Goal: Information Seeking & Learning: Learn about a topic

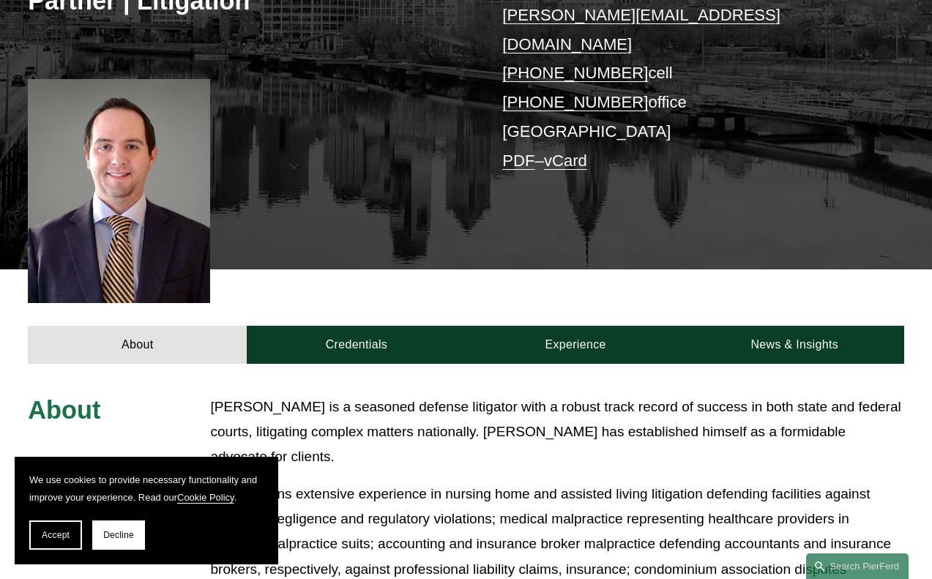
scroll to position [293, 0]
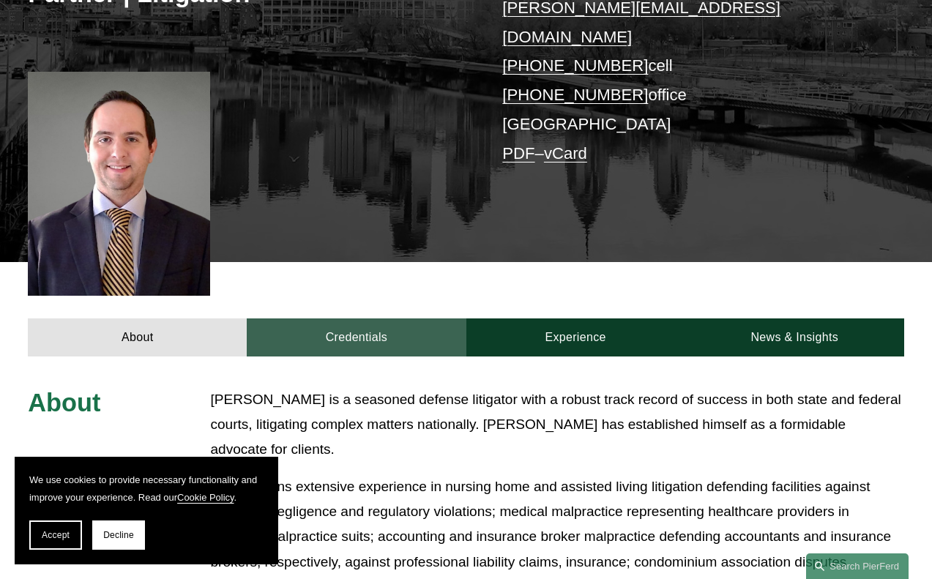
click at [329, 327] on link "Credentials" at bounding box center [356, 337] width 219 height 37
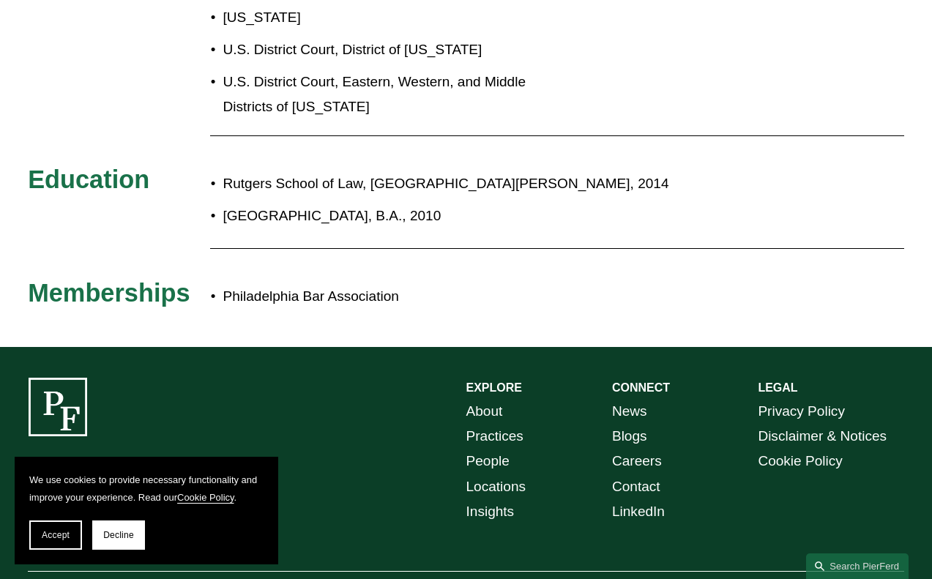
scroll to position [732, 0]
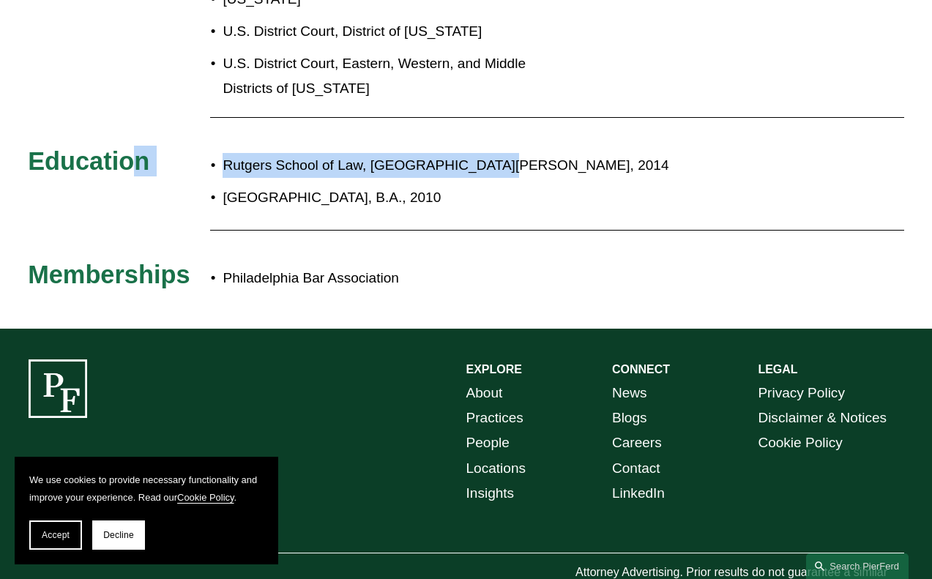
drag, startPoint x: 525, startPoint y: 143, endPoint x: 135, endPoint y: 145, distance: 389.6
click at [135, 145] on div "Admissions [US_STATE] [US_STATE] U.S. District Court, District of [US_STATE] U.…" at bounding box center [466, 123] width 932 height 350
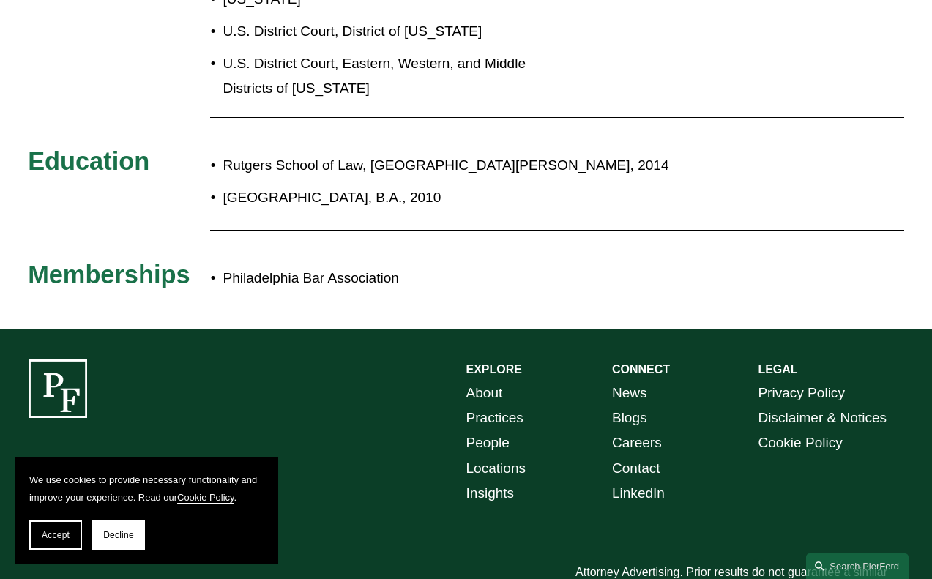
click at [468, 221] on div at bounding box center [557, 230] width 694 height 19
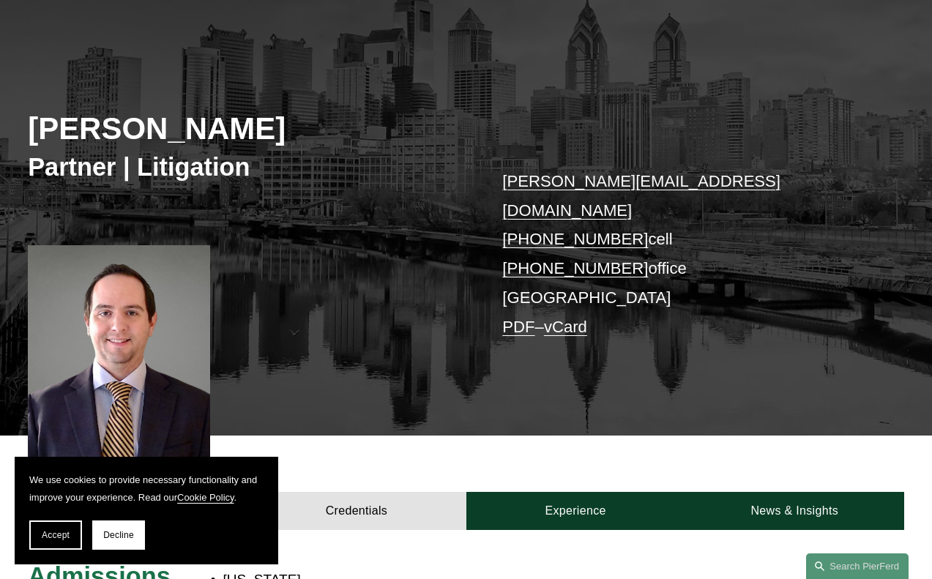
scroll to position [513, 0]
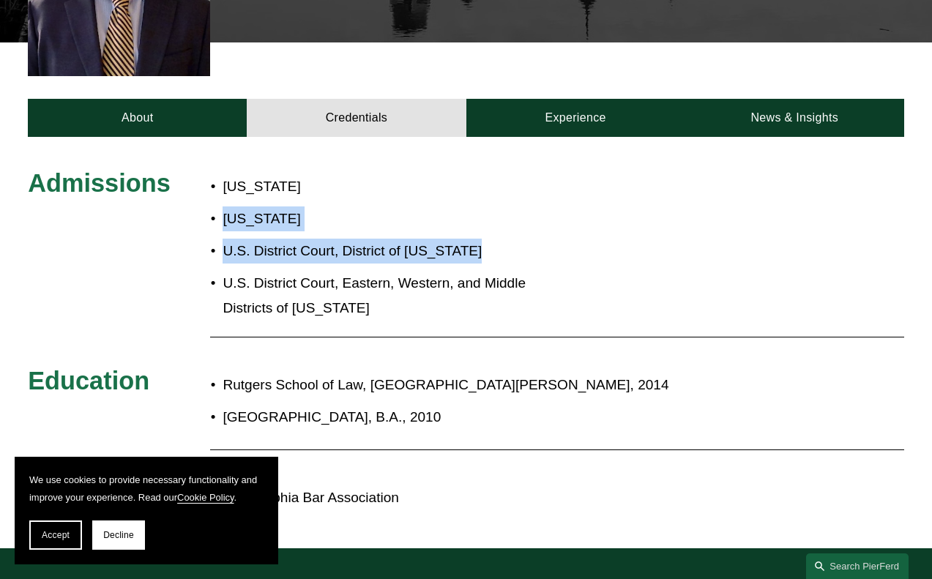
drag, startPoint x: 220, startPoint y: 193, endPoint x: 512, endPoint y: 226, distance: 293.4
click at [512, 226] on ul "[US_STATE] [US_STATE] U.S. District Court, District of [US_STATE] U.S. District…" at bounding box center [374, 247] width 329 height 146
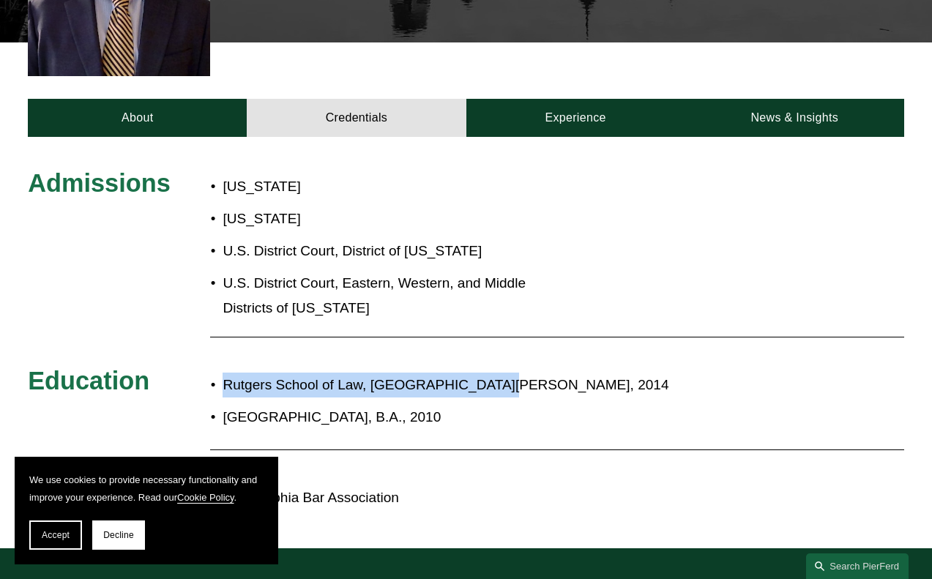
drag, startPoint x: 519, startPoint y: 366, endPoint x: 223, endPoint y: 353, distance: 295.5
click at [223, 373] on p "Rutgers School of Law, [GEOGRAPHIC_DATA][PERSON_NAME], 2014" at bounding box center [509, 385] width 572 height 25
drag, startPoint x: 222, startPoint y: 352, endPoint x: 531, endPoint y: 345, distance: 309.1
click at [531, 365] on div "Rutgers School of Law, [GEOGRAPHIC_DATA][PERSON_NAME], 2014 [GEOGRAPHIC_DATA], …" at bounding box center [502, 400] width 584 height 71
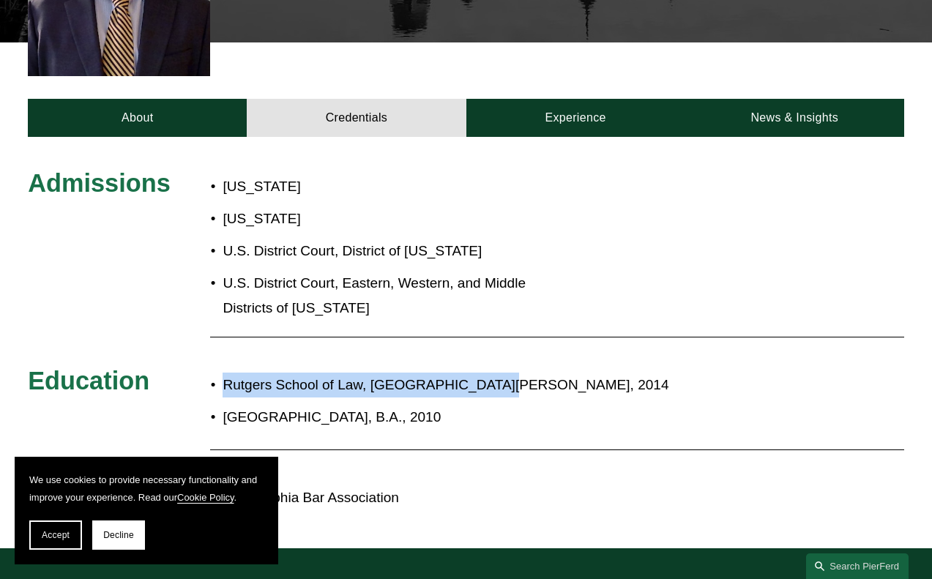
click at [556, 373] on p "Rutgers School of Law, [GEOGRAPHIC_DATA][PERSON_NAME], 2014" at bounding box center [509, 385] width 572 height 25
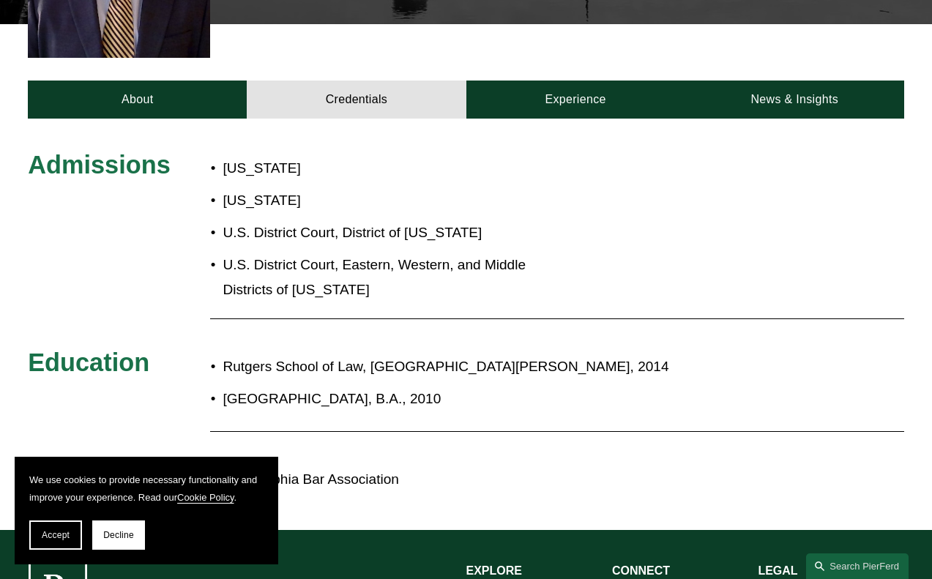
scroll to position [256, 0]
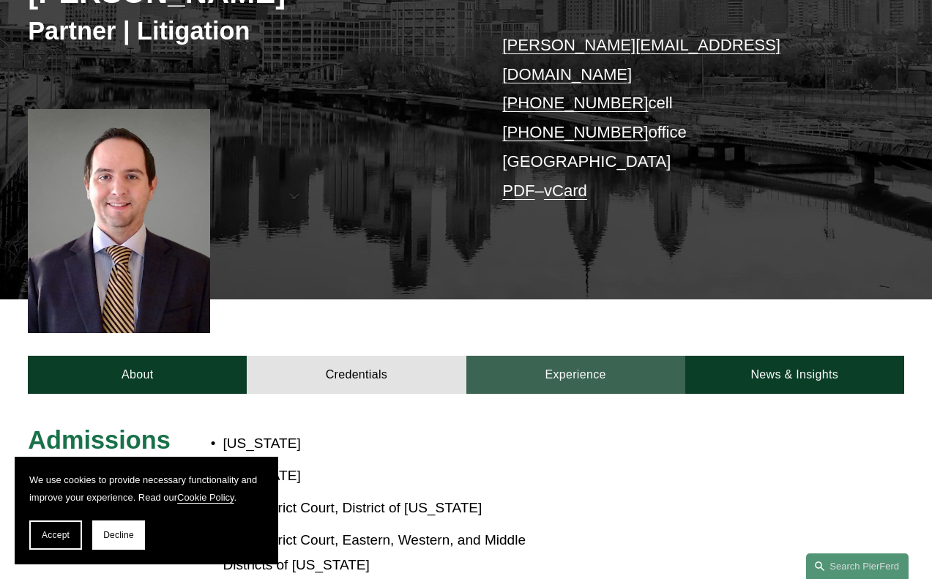
click at [579, 356] on link "Experience" at bounding box center [576, 374] width 219 height 37
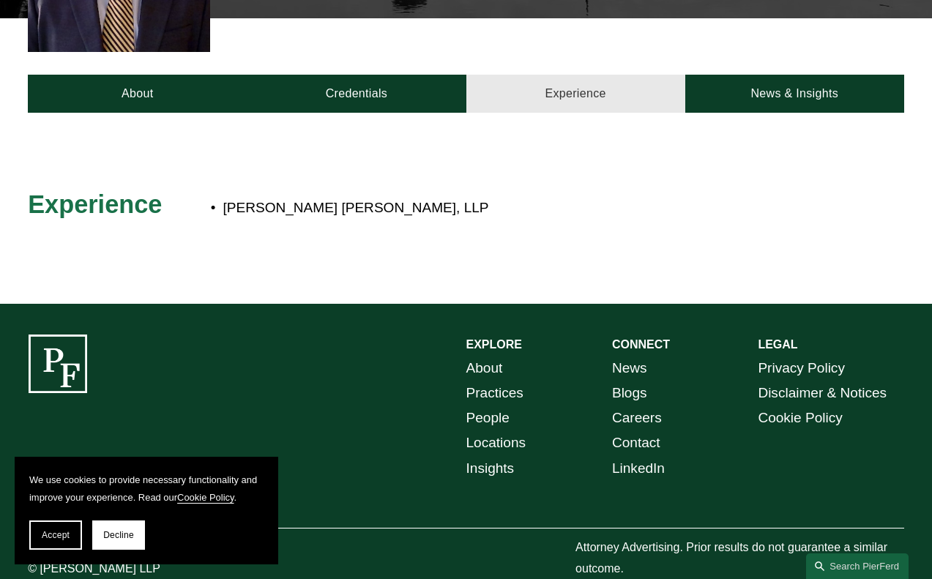
scroll to position [545, 0]
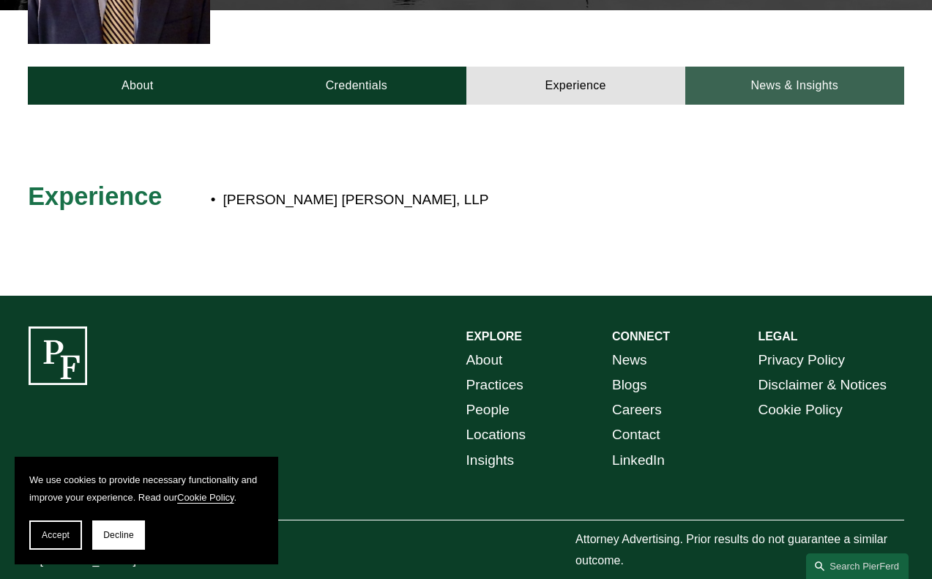
click at [755, 69] on link "News & Insights" at bounding box center [795, 85] width 219 height 37
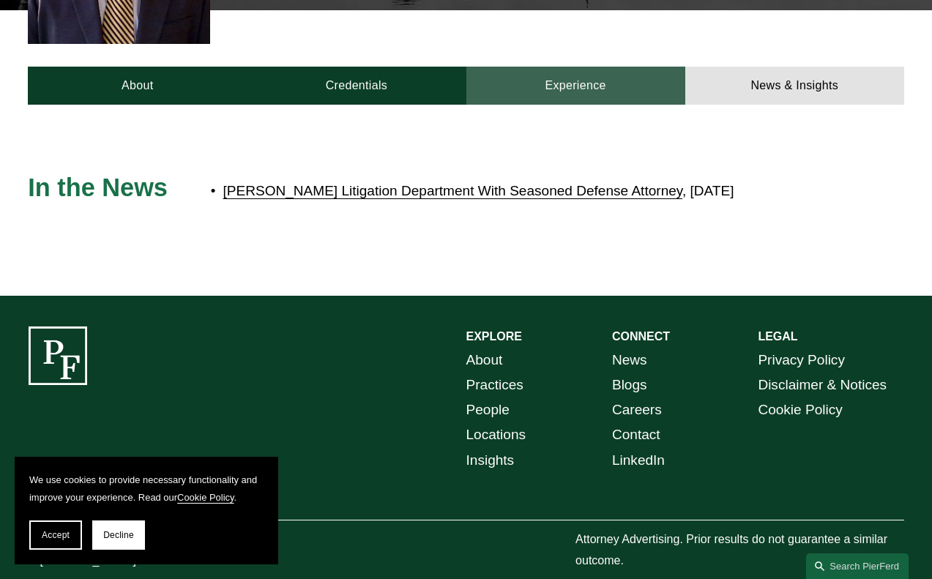
click at [590, 74] on link "Experience" at bounding box center [576, 85] width 219 height 37
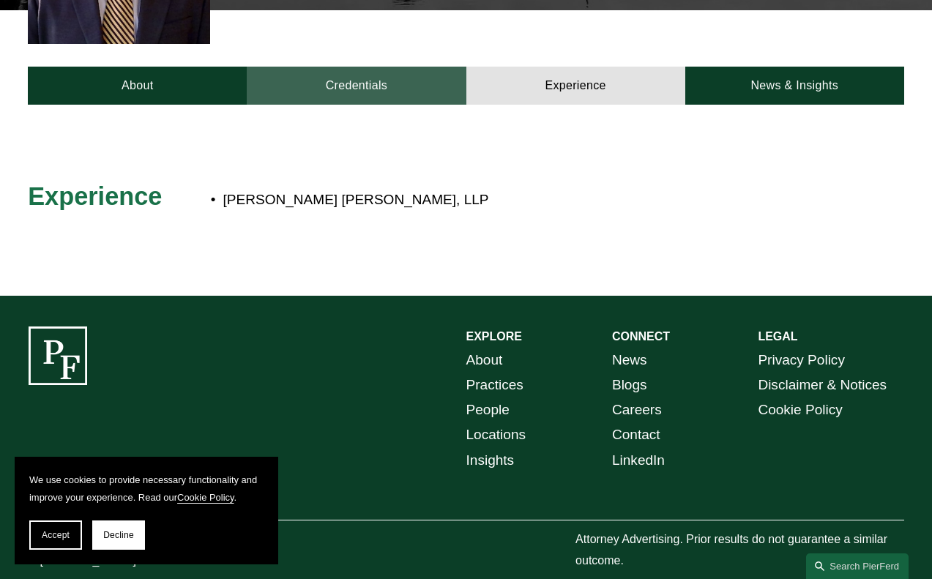
click at [375, 75] on link "Credentials" at bounding box center [356, 85] width 219 height 37
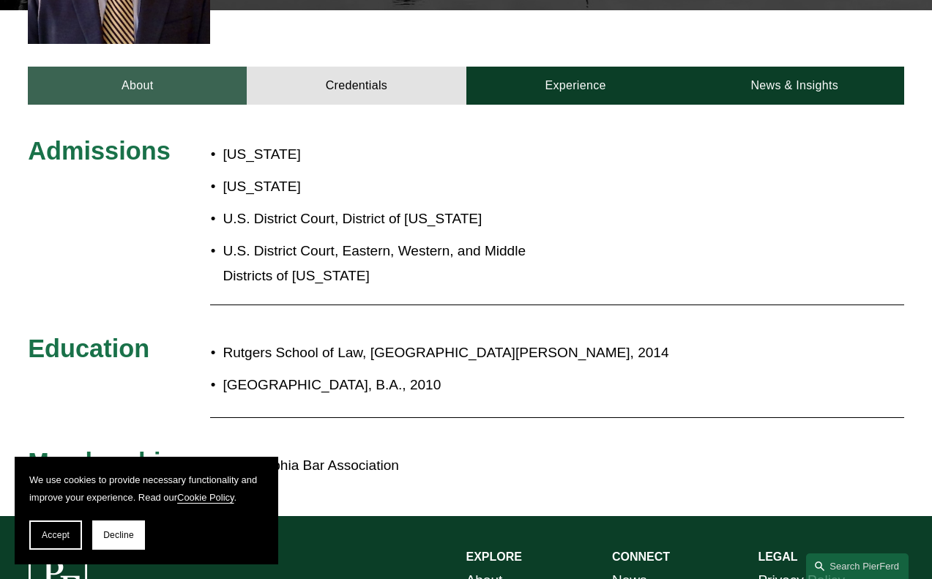
click at [141, 71] on link "About" at bounding box center [137, 85] width 219 height 37
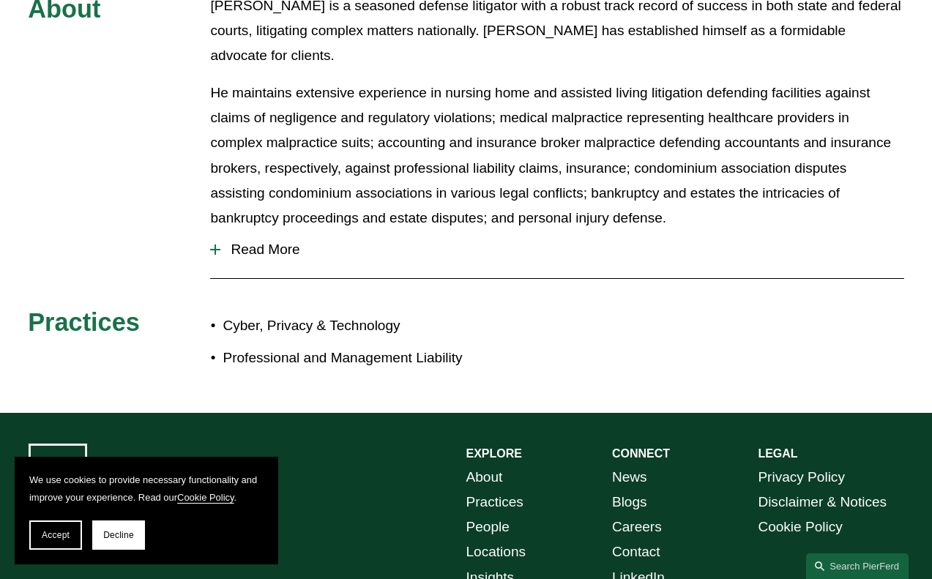
scroll to position [691, 0]
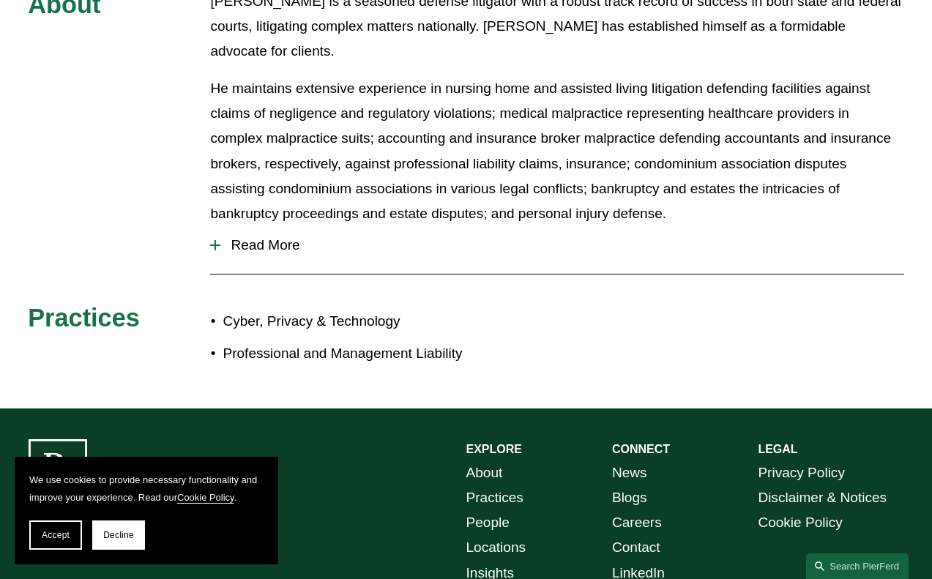
click at [252, 237] on span "Read More" at bounding box center [561, 245] width 683 height 16
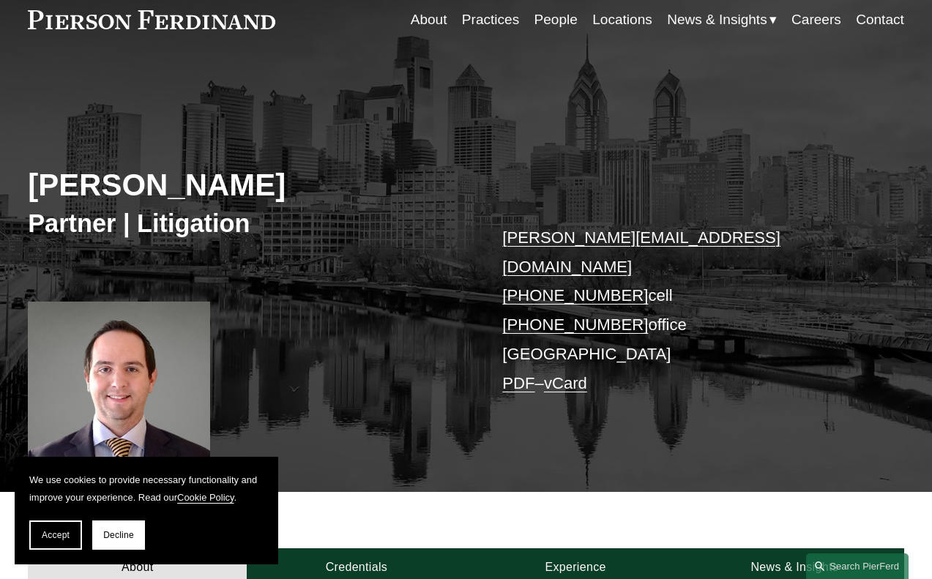
scroll to position [146, 0]
